Goal: Task Accomplishment & Management: Manage account settings

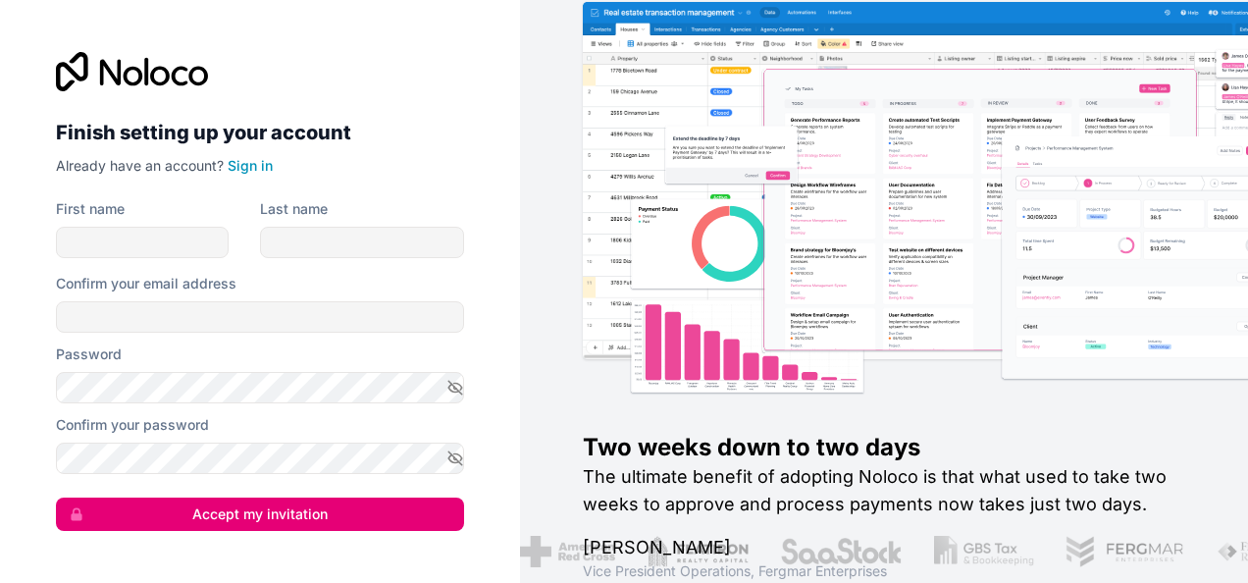
click at [157, 76] on icon at bounding box center [132, 71] width 152 height 39
click at [255, 162] on link "Sign in" at bounding box center [250, 165] width 45 height 17
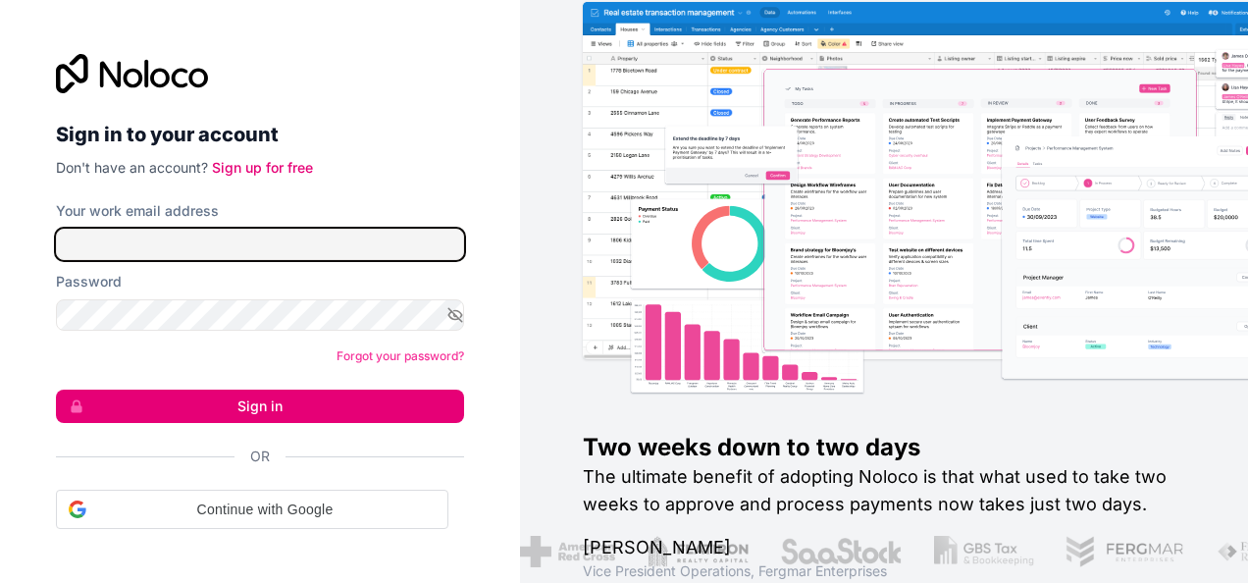
type input "**********"
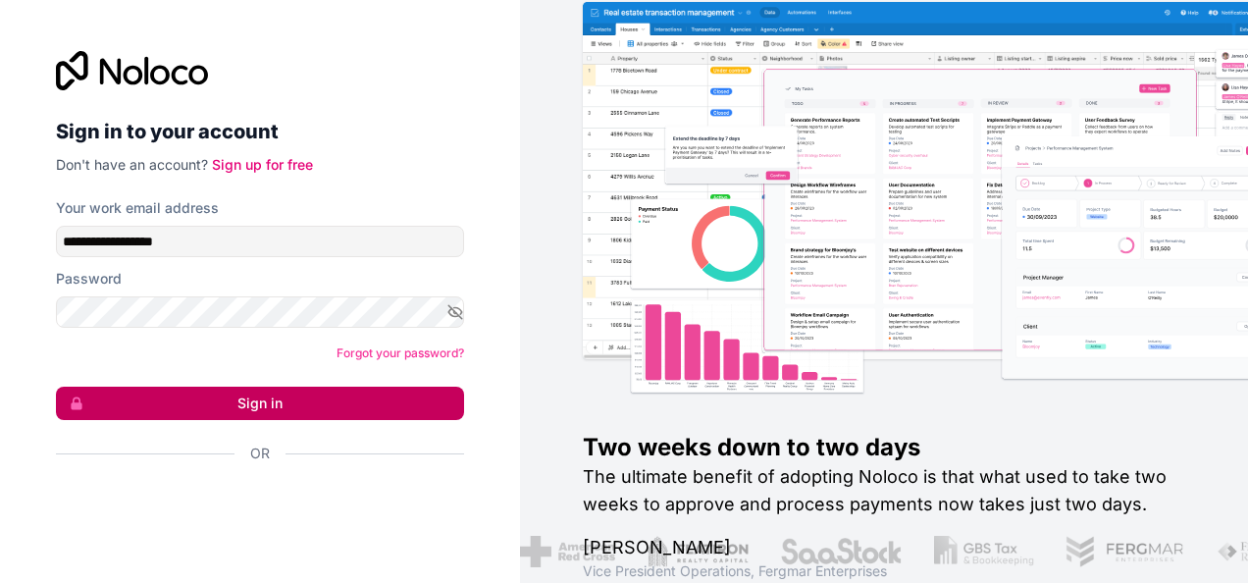
click at [292, 400] on button "Sign in" at bounding box center [260, 402] width 408 height 33
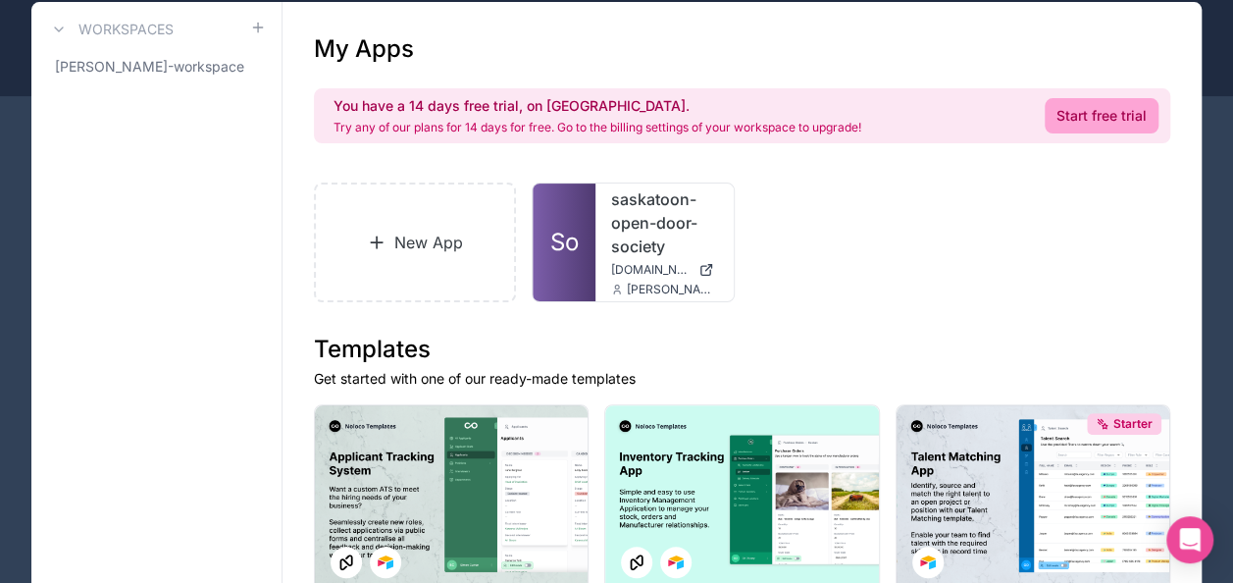
scroll to position [151, 0]
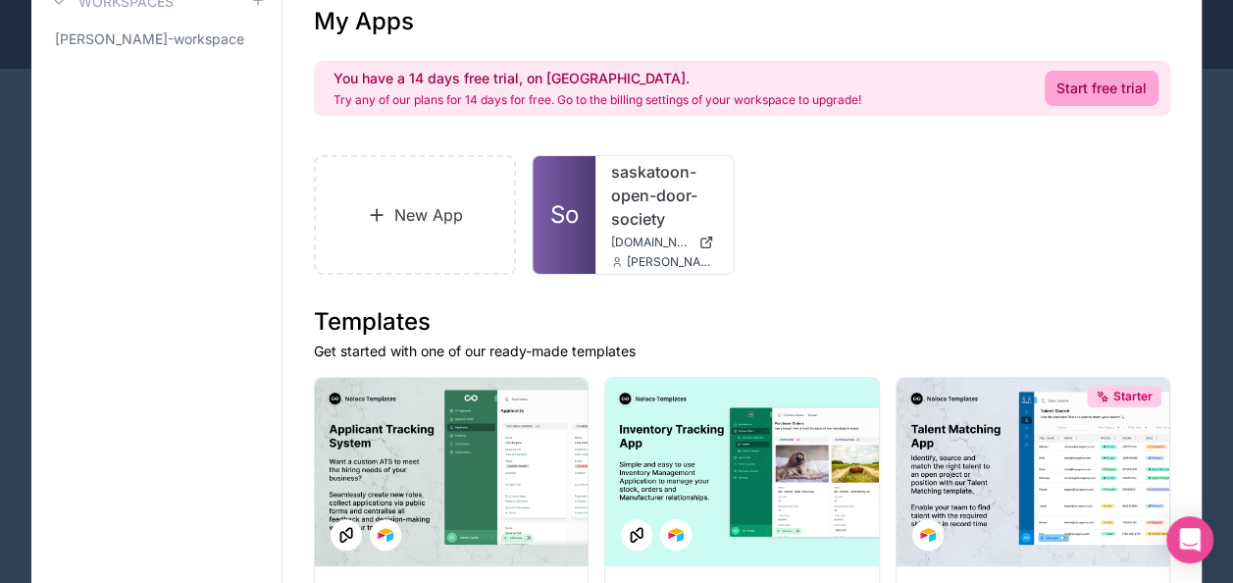
click at [1010, 197] on div "New App So saskatoon-open-door-society [DOMAIN_NAME] [PERSON_NAME][EMAIL_ADDRES…" at bounding box center [742, 215] width 856 height 120
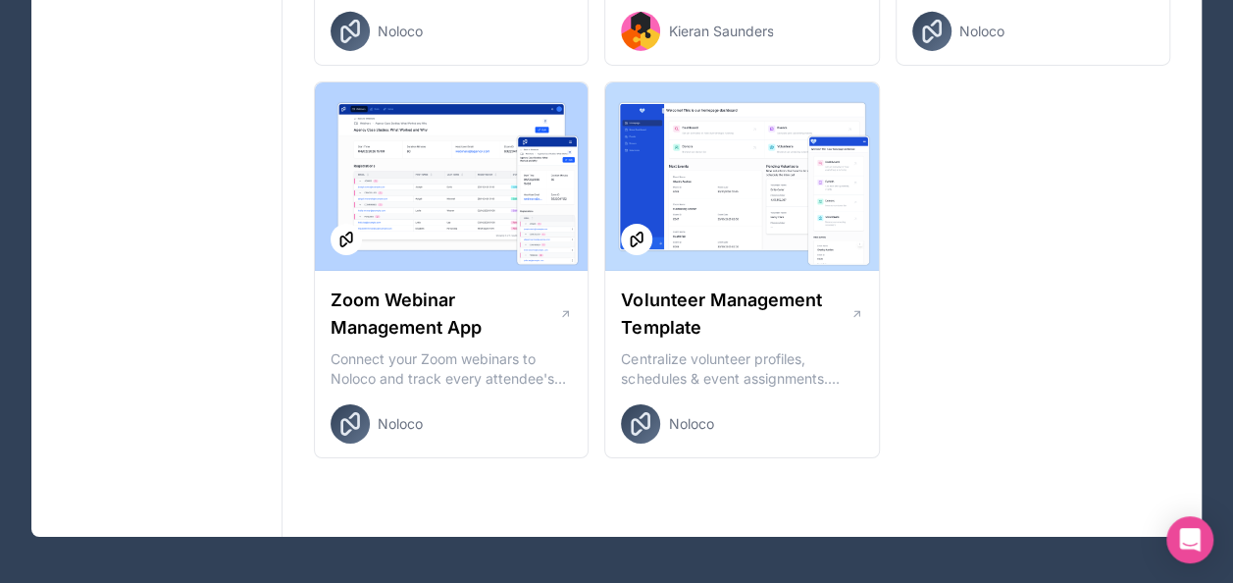
scroll to position [0, 0]
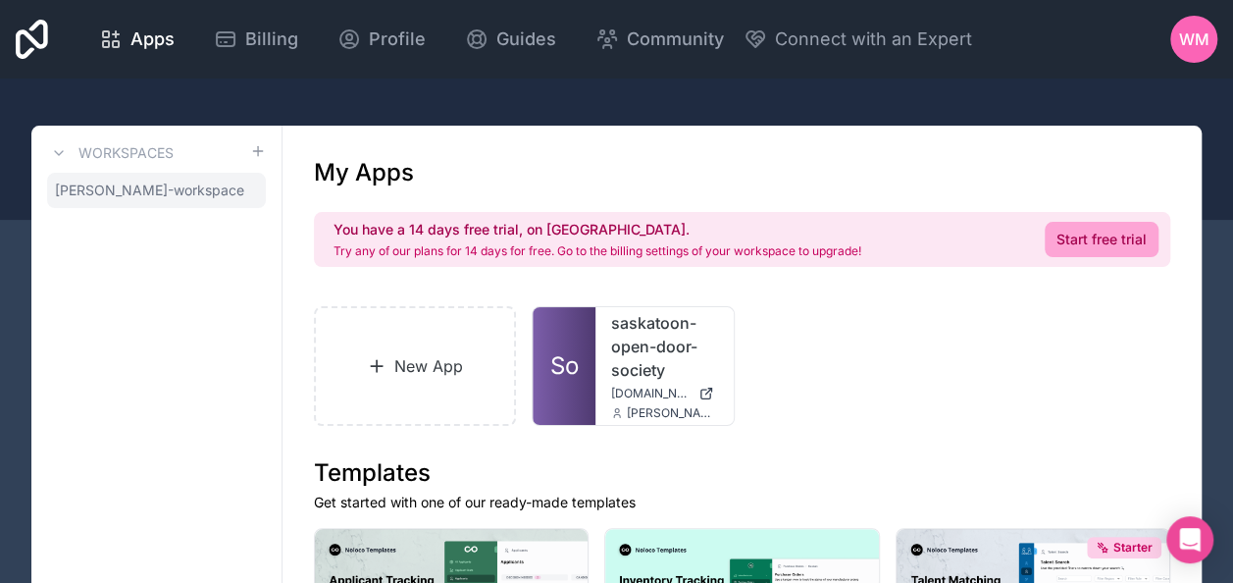
click at [183, 186] on span "[PERSON_NAME]-workspace" at bounding box center [149, 190] width 189 height 20
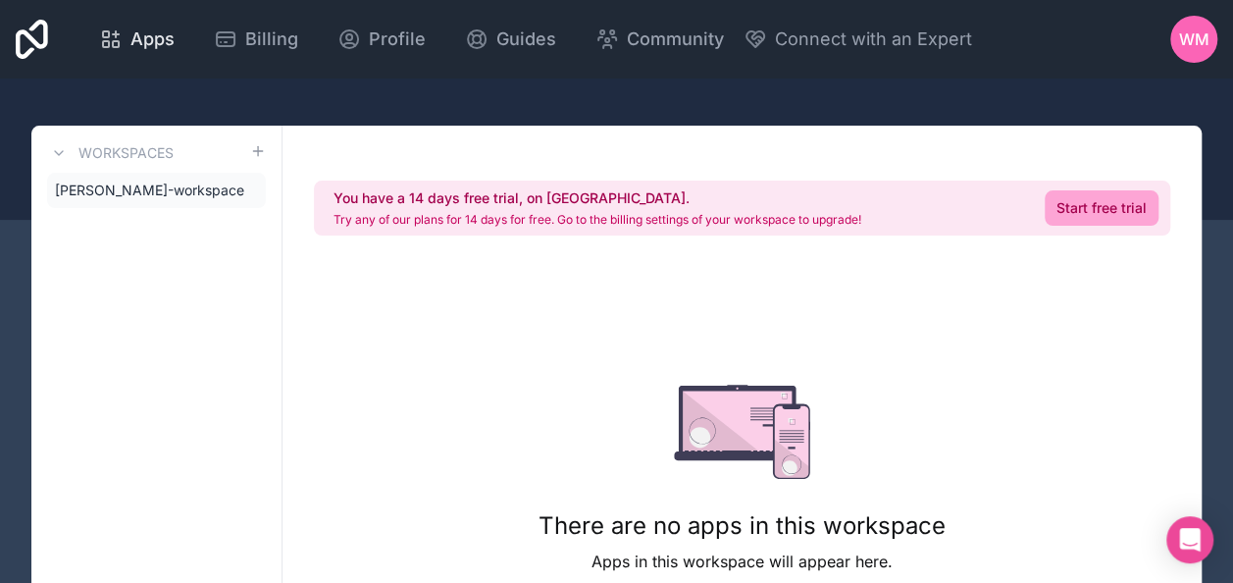
click at [152, 35] on span "Apps" at bounding box center [152, 39] width 44 height 27
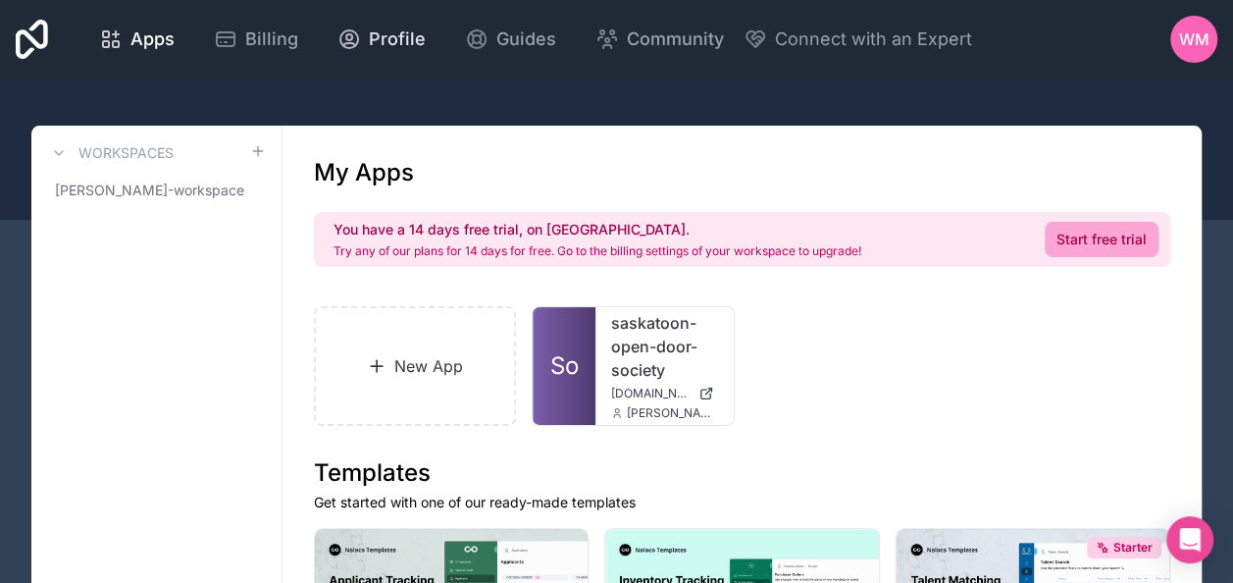
click at [383, 49] on span "Profile" at bounding box center [397, 39] width 57 height 27
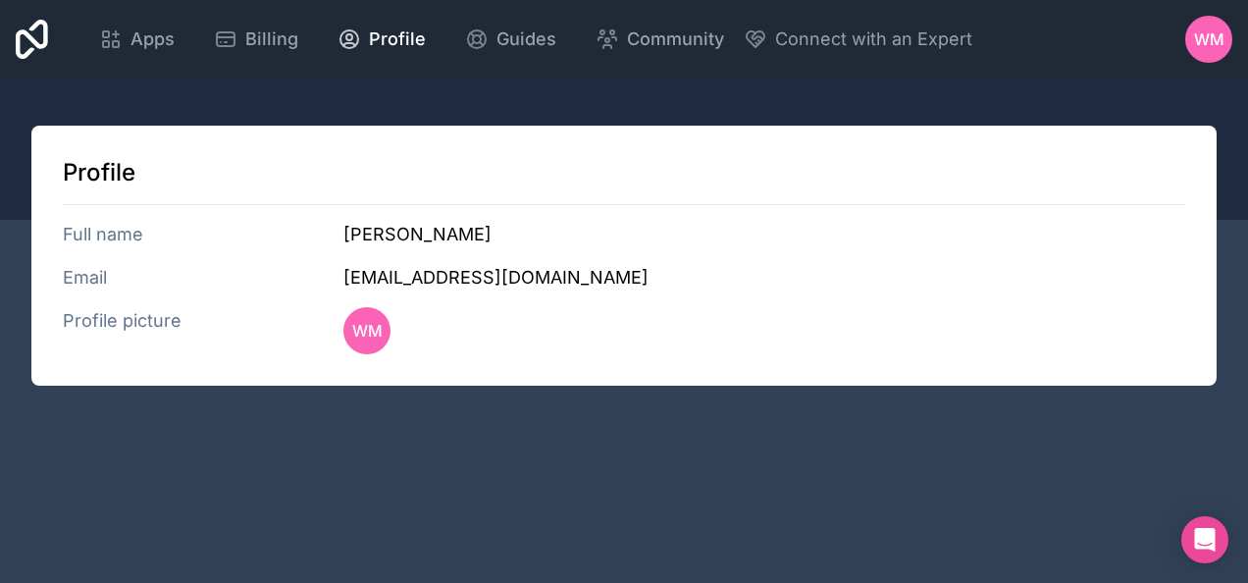
click at [312, 31] on div "Apps Billing Profile Guides Community Connect with an Expert" at bounding box center [525, 39] width 893 height 47
click at [275, 39] on span "Billing" at bounding box center [271, 39] width 53 height 27
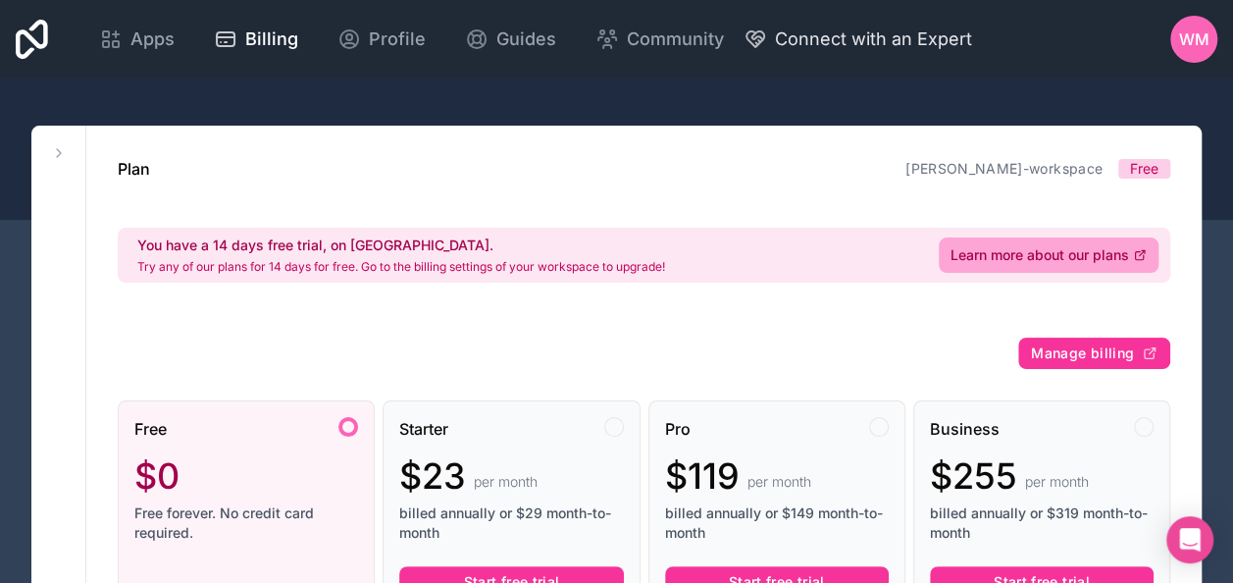
click at [826, 30] on span "Connect with an Expert" at bounding box center [873, 39] width 197 height 27
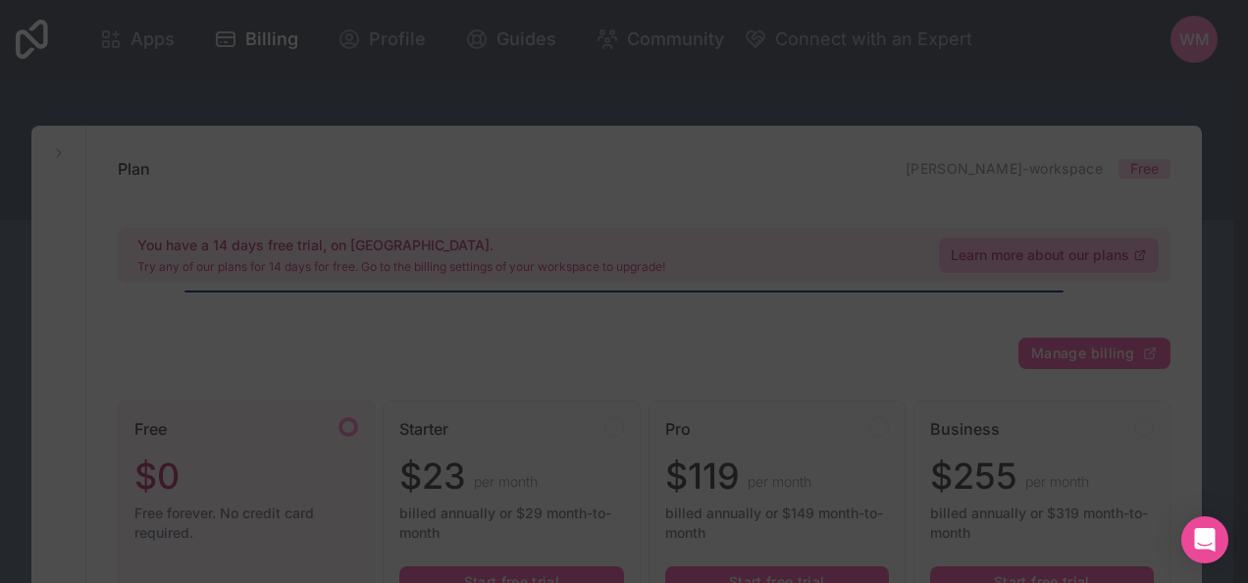
click at [243, 35] on div at bounding box center [624, 291] width 1248 height 583
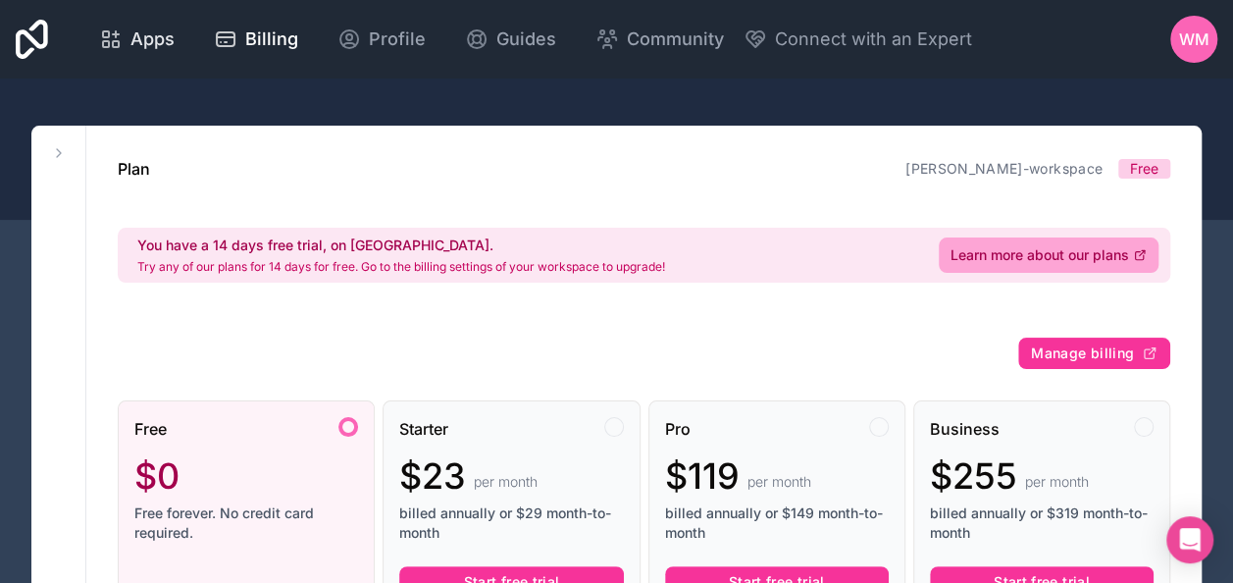
click at [154, 44] on span "Apps" at bounding box center [152, 39] width 44 height 27
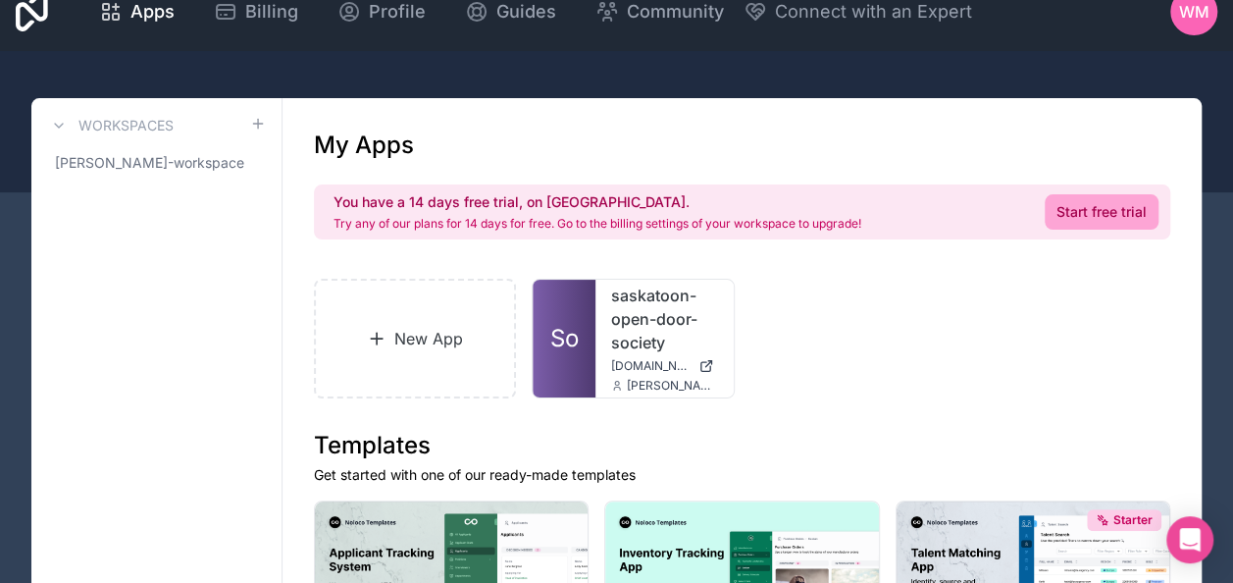
scroll to position [31, 0]
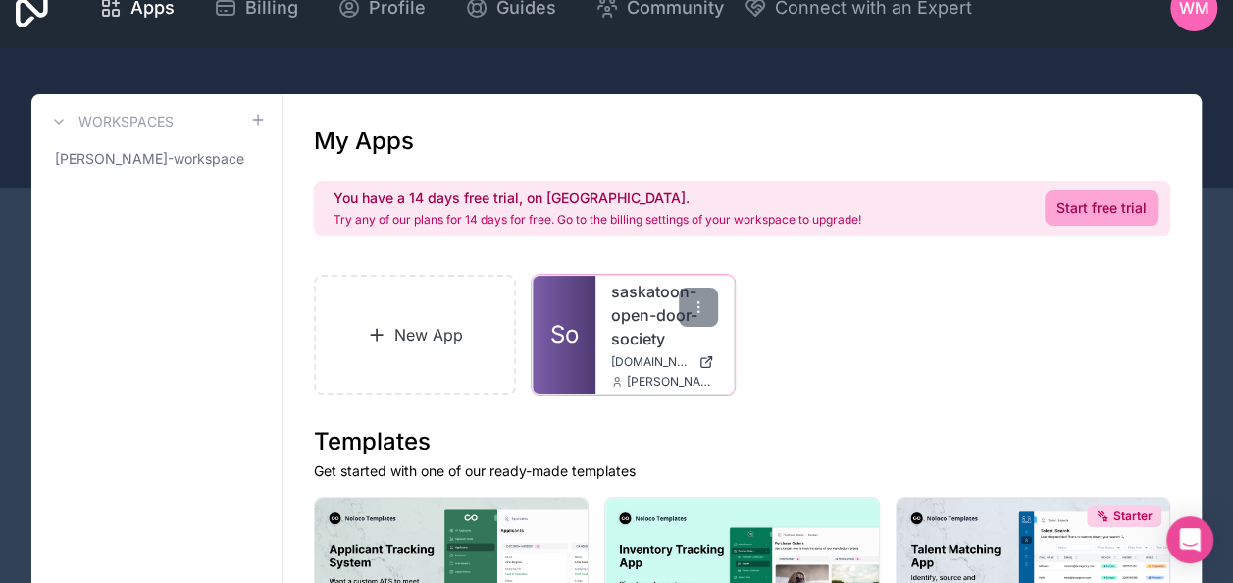
click at [597, 344] on div "saskatoon-open-door-society [DOMAIN_NAME] [PERSON_NAME][EMAIL_ADDRESS][DOMAIN_N…" at bounding box center [663, 335] width 137 height 118
click at [614, 349] on div "saskatoon-open-door-society [DOMAIN_NAME] [PERSON_NAME][EMAIL_ADDRESS][DOMAIN_N…" at bounding box center [663, 335] width 137 height 118
click at [567, 338] on span "So" at bounding box center [564, 334] width 28 height 31
